Goal: Task Accomplishment & Management: Manage account settings

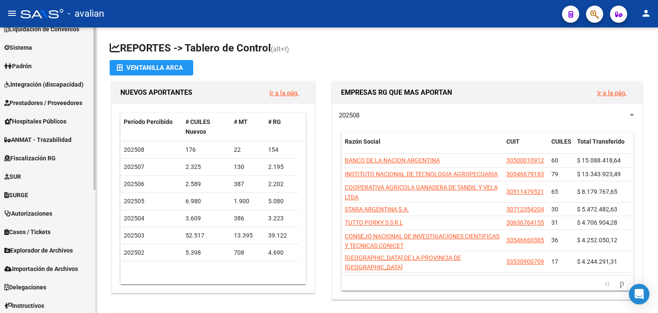
scroll to position [216, 0]
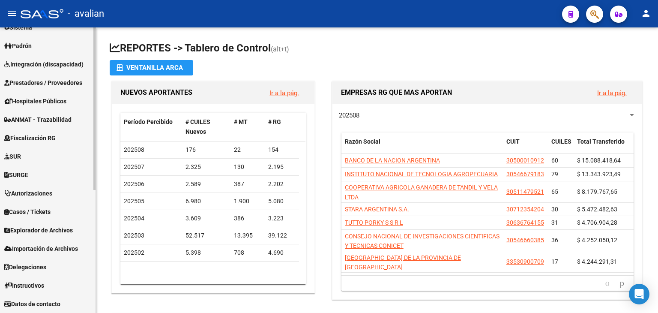
click at [51, 301] on span "Datos de contacto" at bounding box center [32, 303] width 56 height 9
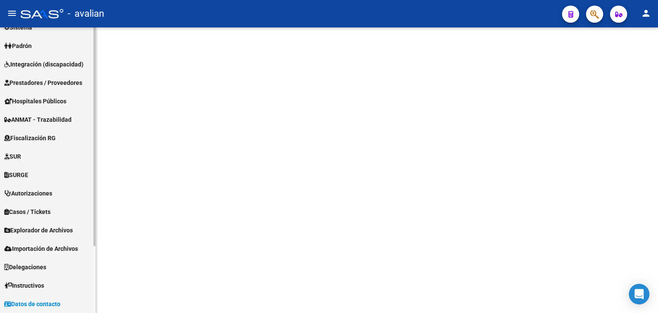
scroll to position [87, 0]
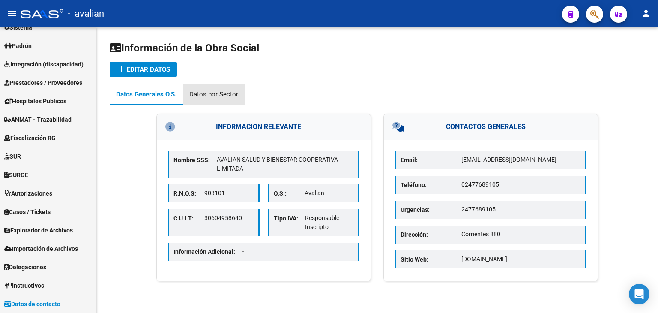
click at [215, 88] on div "Datos por Sector" at bounding box center [214, 94] width 62 height 21
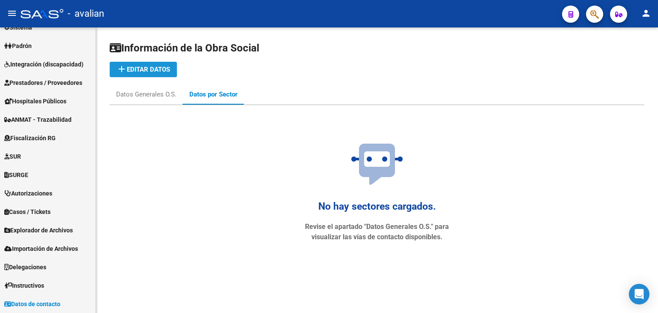
click at [155, 69] on span "add Editar datos" at bounding box center [144, 70] width 54 height 8
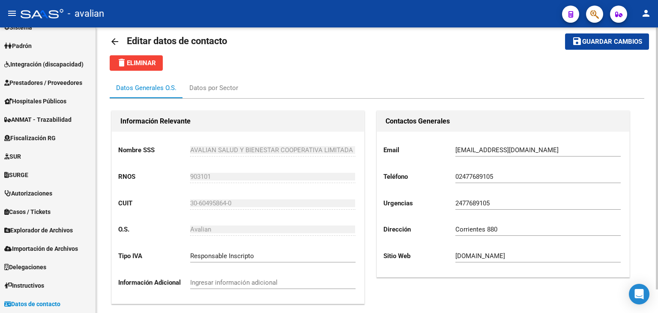
scroll to position [26, 0]
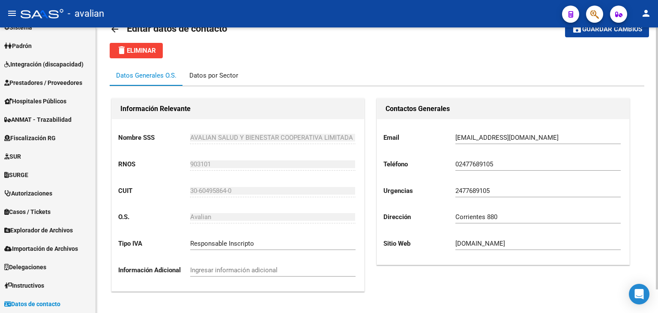
click at [198, 78] on div "Datos por Sector" at bounding box center [213, 75] width 49 height 9
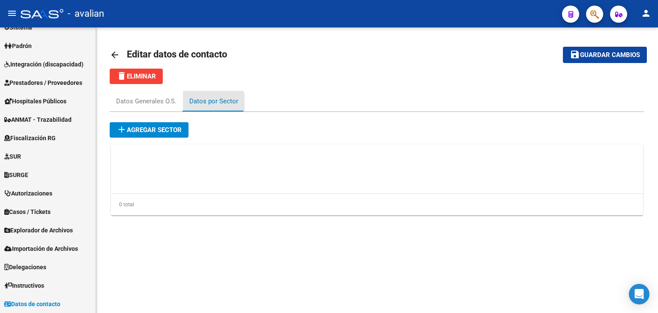
scroll to position [0, 0]
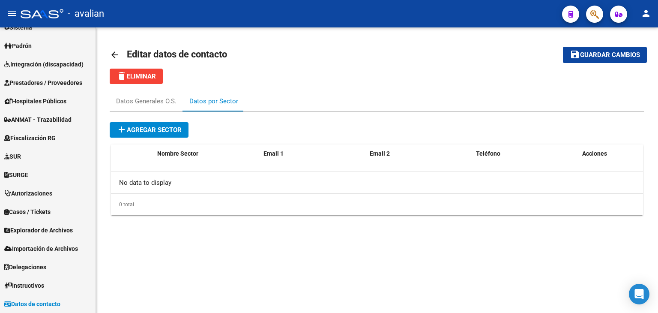
click at [162, 126] on span "add Agregar sector" at bounding box center [149, 130] width 65 height 8
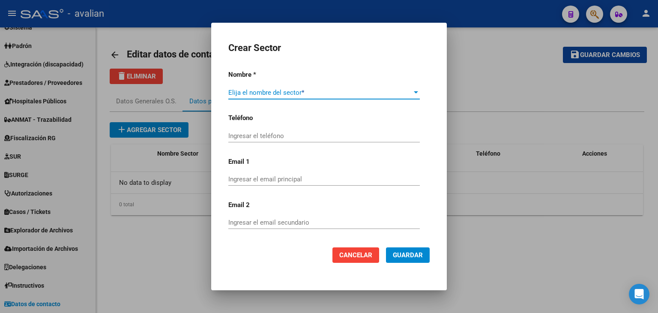
click at [287, 92] on span at bounding box center [320, 93] width 184 height 8
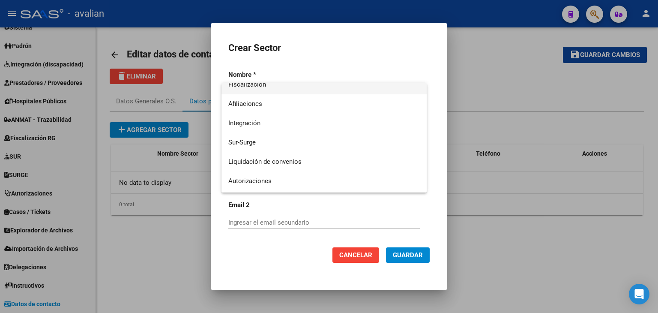
scroll to position [86, 0]
click at [269, 120] on span "Integración" at bounding box center [324, 122] width 192 height 19
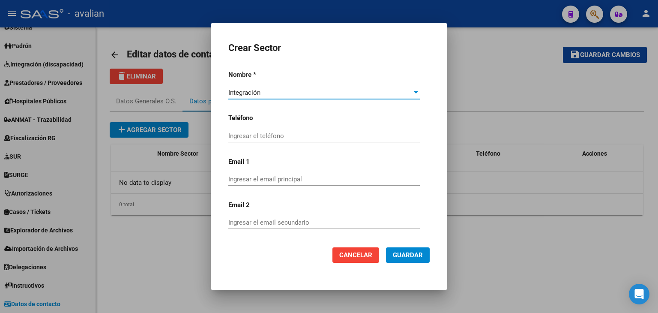
click at [274, 135] on input "Ingresar el teléfono" at bounding box center [324, 136] width 192 height 8
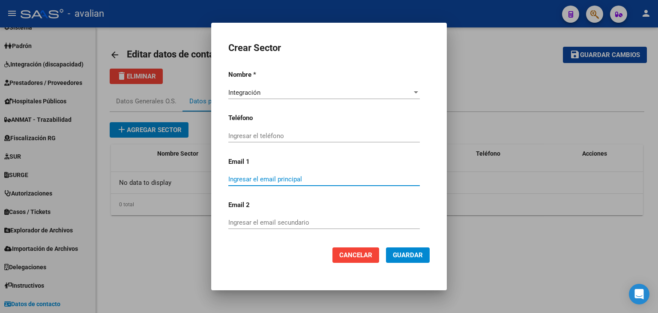
click at [262, 180] on input "Ingresar el email principal" at bounding box center [324, 179] width 192 height 8
paste input "[EMAIL_ADDRESS][DOMAIN_NAME]"
type input "[EMAIL_ADDRESS][DOMAIN_NAME]"
click at [261, 220] on input "Ingresar el email secundario" at bounding box center [324, 223] width 192 height 8
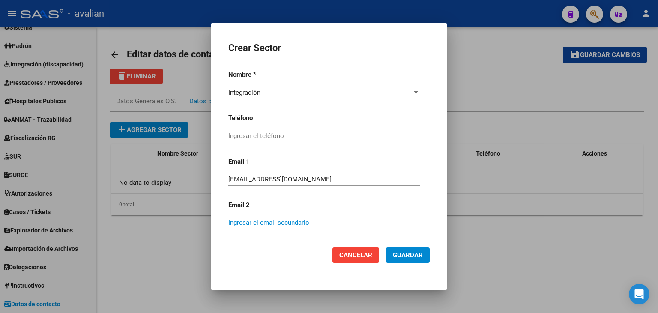
paste input "[EMAIL_ADDRESS][DOMAIN_NAME]"
type input "[EMAIL_ADDRESS][DOMAIN_NAME]"
click at [254, 132] on input "Ingresar el teléfono" at bounding box center [324, 136] width 192 height 8
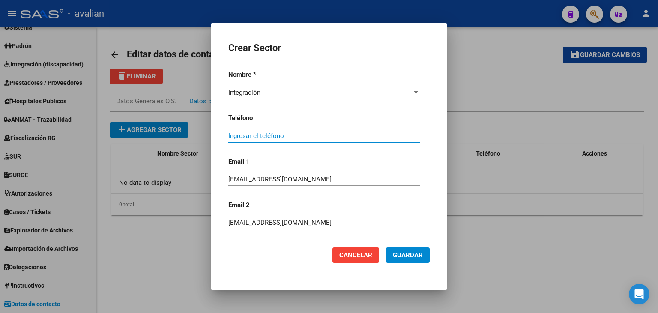
paste input "3412113199"
type input "3412113199"
click at [399, 254] on span "Guardar" at bounding box center [408, 255] width 30 height 8
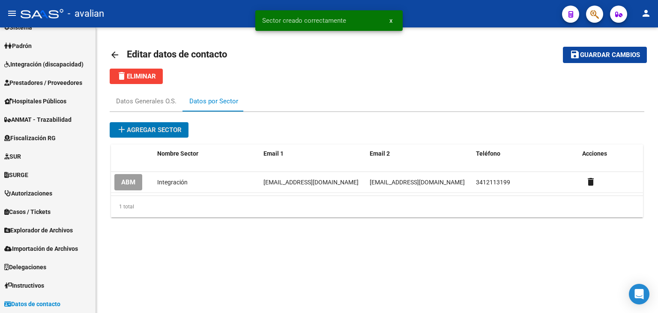
click at [150, 128] on span "add Agregar sector" at bounding box center [149, 130] width 65 height 8
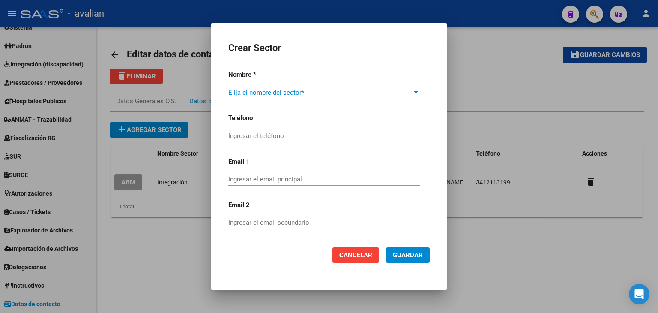
click at [320, 95] on span at bounding box center [320, 93] width 184 height 8
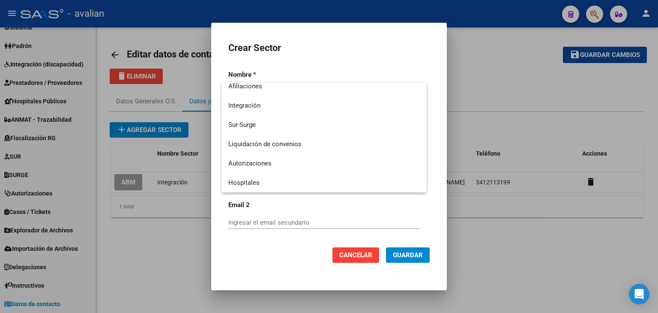
scroll to position [60, 0]
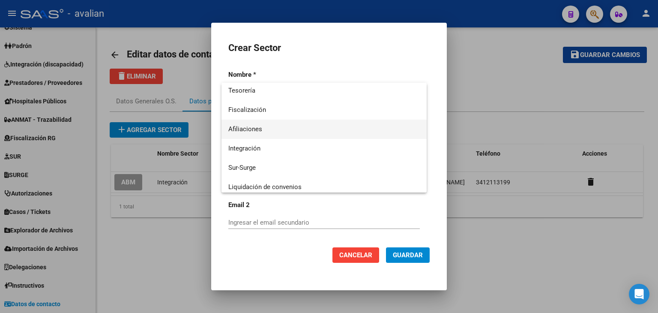
click at [235, 123] on span "Afiliaciones" at bounding box center [324, 129] width 192 height 19
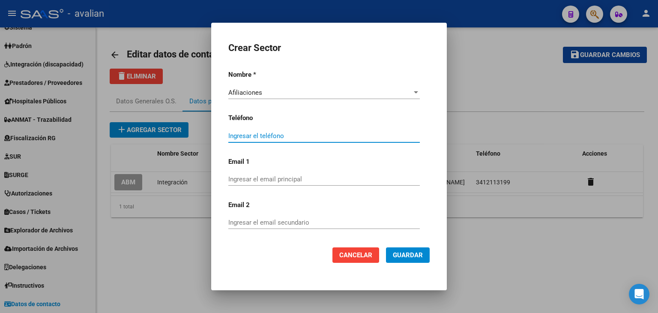
click at [248, 138] on input "Ingresar el teléfono" at bounding box center [324, 136] width 192 height 8
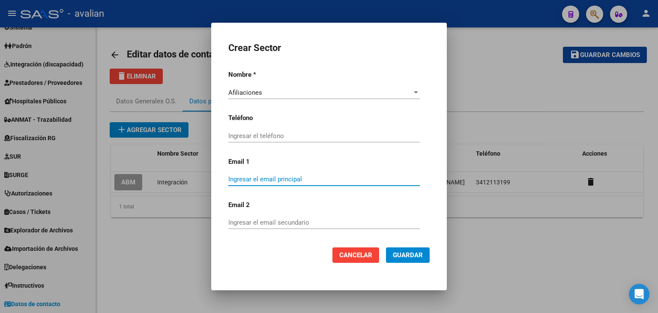
click at [250, 181] on input "Ingresar el email principal" at bounding box center [324, 179] width 192 height 8
type input "c"
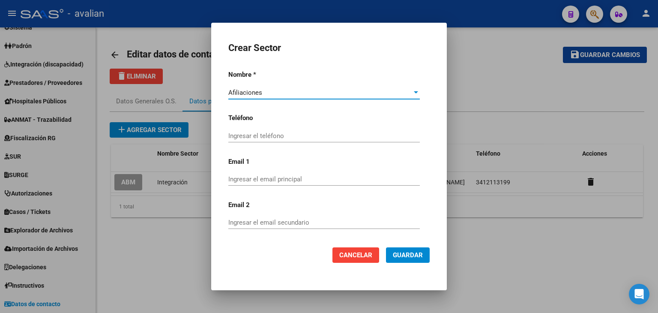
click at [299, 91] on div "Afiliaciones" at bounding box center [320, 93] width 184 height 8
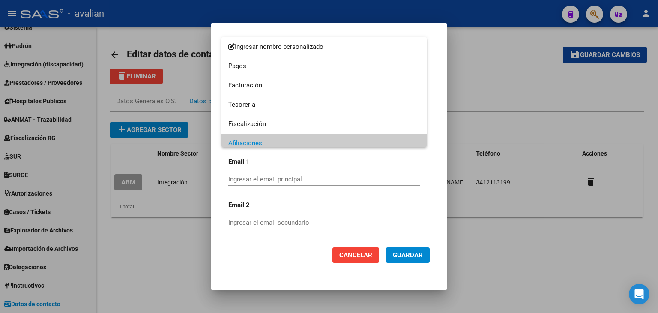
scroll to position [43, 0]
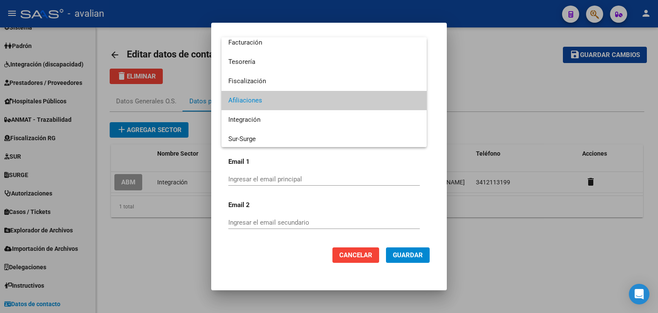
click at [272, 99] on span "Afiliaciones" at bounding box center [324, 100] width 192 height 19
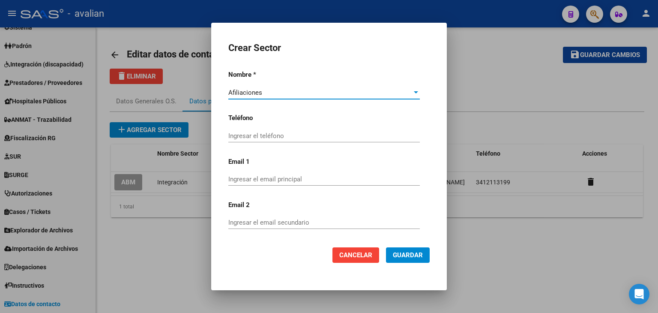
click at [252, 179] on input "Ingresar el email principal" at bounding box center [324, 179] width 192 height 8
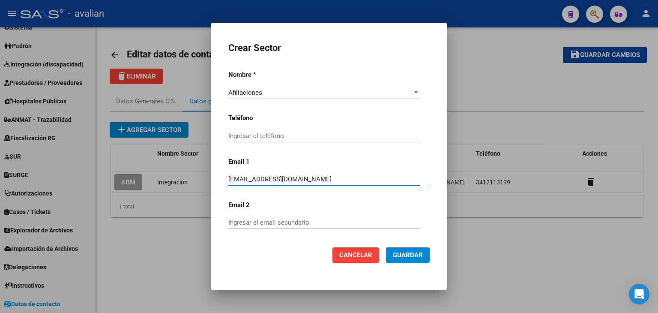
drag, startPoint x: 324, startPoint y: 180, endPoint x: 202, endPoint y: 180, distance: 122.1
click at [203, 177] on div "Crear Sector Nombre * Afiliaciones Elija el nombre del sector * Teléfono Ingres…" at bounding box center [329, 156] width 658 height 313
type input "[EMAIL_ADDRESS][DOMAIN_NAME]"
click at [257, 225] on input "Ingresar el email secundario" at bounding box center [324, 223] width 192 height 8
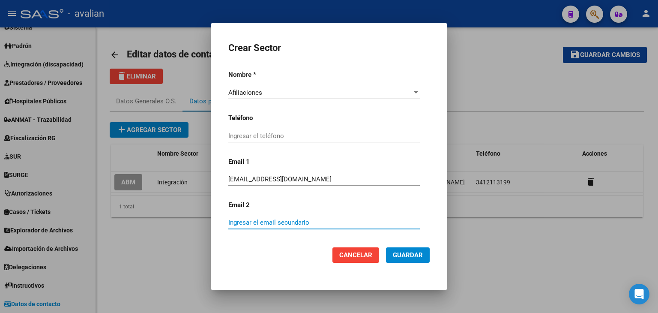
click at [306, 221] on input "Ingresar el email secundario" at bounding box center [324, 223] width 192 height 8
paste input "[EMAIL_ADDRESS][DOMAIN_NAME]"
type input "[EMAIL_ADDRESS][DOMAIN_NAME]"
click at [399, 244] on mat-dialog-actions "Cancelar Guardar" at bounding box center [328, 255] width 201 height 36
click at [406, 254] on span "Guardar" at bounding box center [408, 255] width 30 height 8
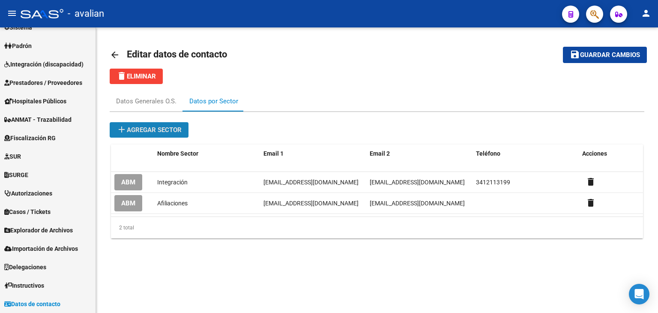
click at [154, 126] on span "add Agregar sector" at bounding box center [149, 130] width 65 height 8
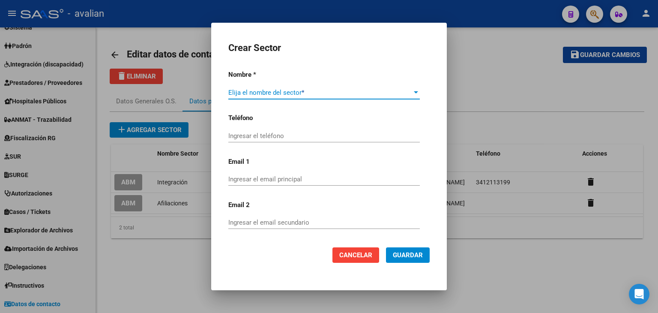
click at [284, 90] on span at bounding box center [320, 93] width 184 height 8
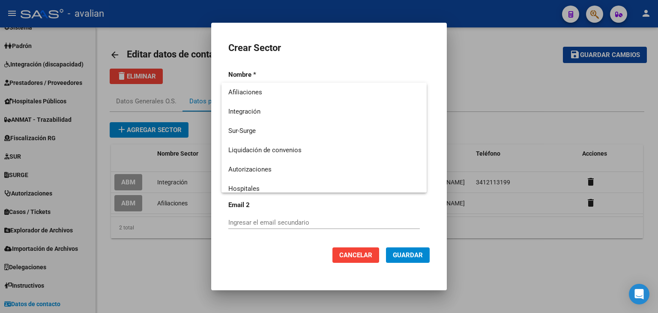
scroll to position [102, 0]
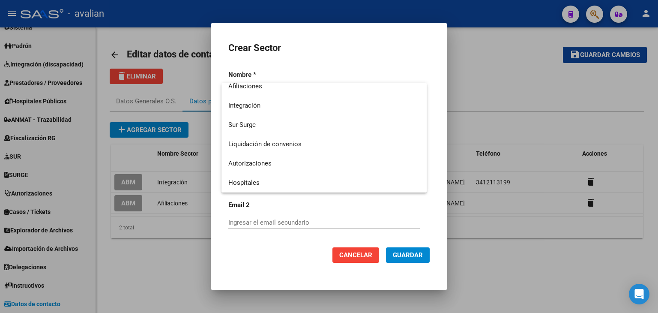
click at [482, 84] on div at bounding box center [329, 156] width 658 height 313
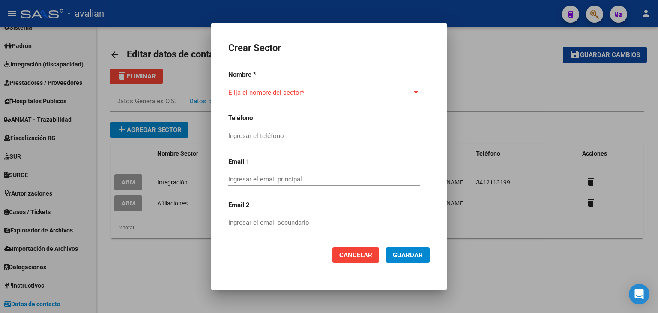
click at [410, 93] on span at bounding box center [320, 93] width 184 height 8
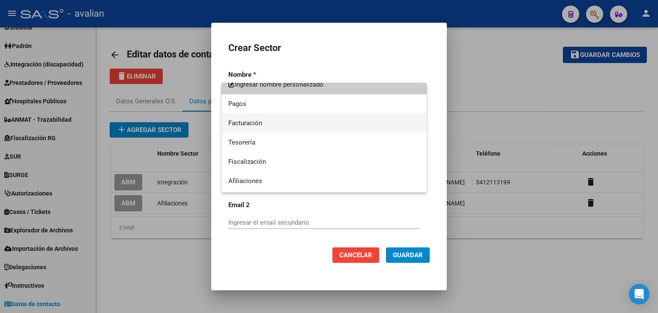
scroll to position [0, 0]
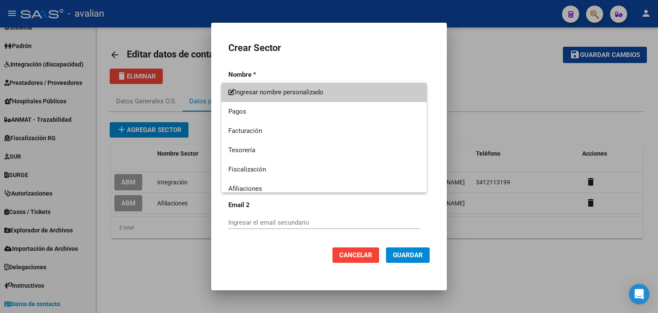
click at [467, 69] on div at bounding box center [329, 156] width 658 height 313
